Goal: Task Accomplishment & Management: Use online tool/utility

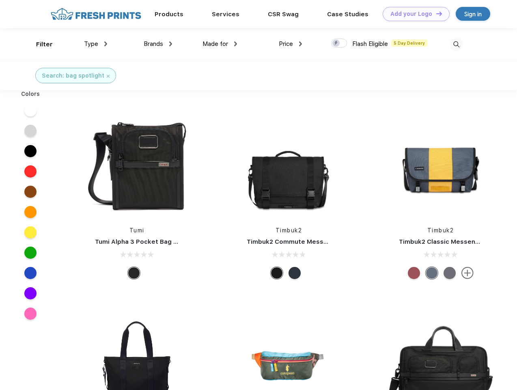
click at [413, 14] on link "Add your Logo Design Tool" at bounding box center [416, 14] width 67 height 14
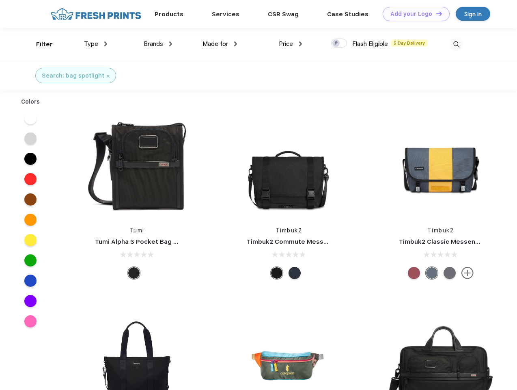
click at [0, 0] on div "Design Tool" at bounding box center [0, 0] width 0 height 0
click at [435, 13] on link "Add your Logo Design Tool" at bounding box center [416, 14] width 67 height 14
click at [39, 44] on div "Filter" at bounding box center [44, 44] width 17 height 9
click at [96, 44] on span "Type" at bounding box center [91, 43] width 14 height 7
click at [158, 44] on span "Brands" at bounding box center [153, 43] width 19 height 7
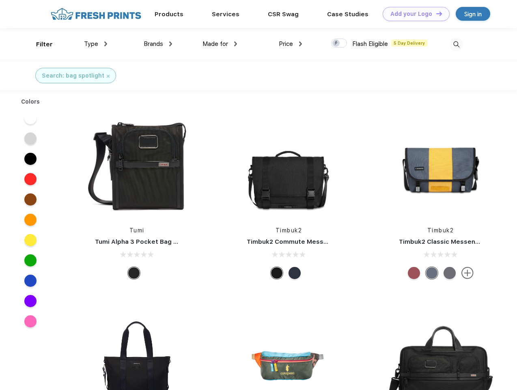
click at [220, 44] on span "Made for" at bounding box center [216, 43] width 26 height 7
click at [291, 44] on span "Price" at bounding box center [286, 43] width 14 height 7
click at [339, 43] on div at bounding box center [339, 43] width 16 height 9
click at [336, 43] on input "checkbox" at bounding box center [333, 40] width 5 height 5
click at [456, 44] on img at bounding box center [456, 44] width 13 height 13
